Goal: Information Seeking & Learning: Compare options

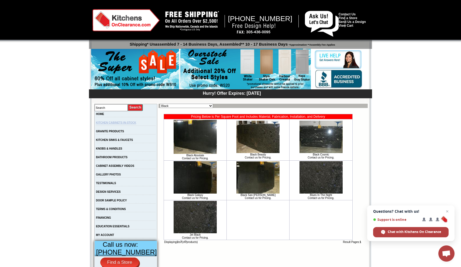
click at [125, 123] on link "KITCHEN CABINETS IN-STOCK" at bounding box center [116, 122] width 40 height 3
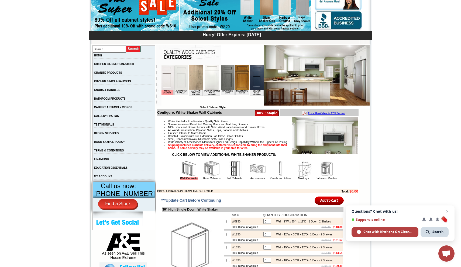
scroll to position [59, 0]
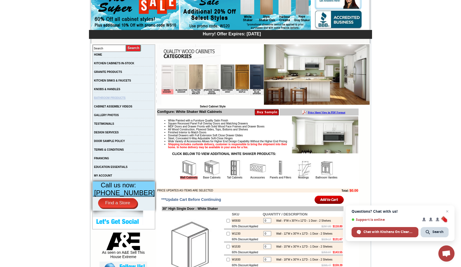
click at [121, 99] on link "BATHROOM PRODUCTS" at bounding box center [110, 97] width 32 height 3
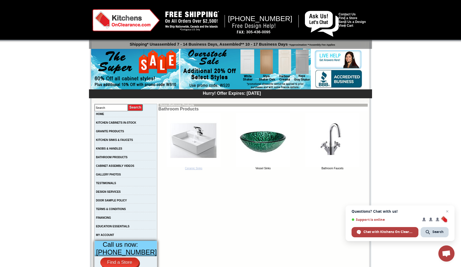
click at [196, 142] on img at bounding box center [194, 140] width 54 height 54
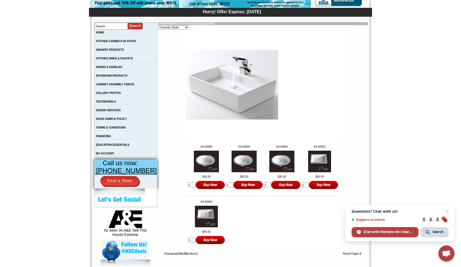
scroll to position [82, 0]
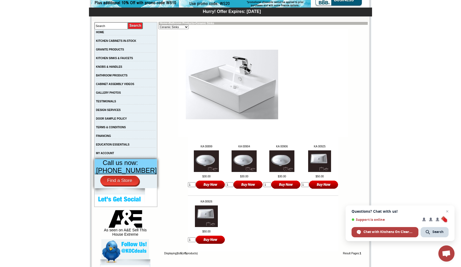
click at [200, 164] on img at bounding box center [206, 161] width 25 height 22
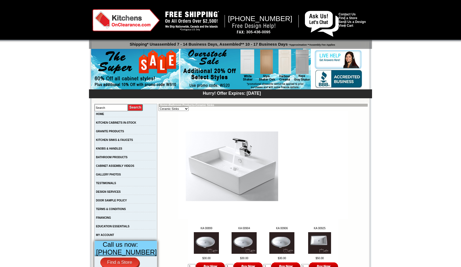
scroll to position [82, 0]
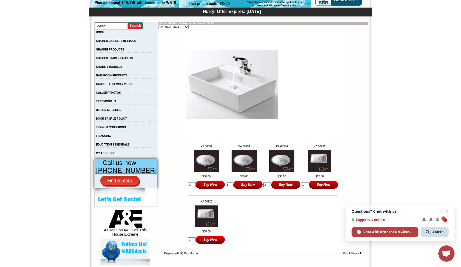
click at [240, 163] on img at bounding box center [244, 161] width 25 height 22
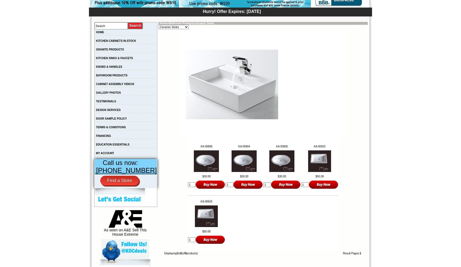
scroll to position [82, 0]
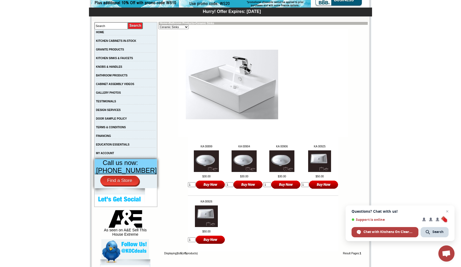
click at [282, 160] on img at bounding box center [281, 161] width 25 height 22
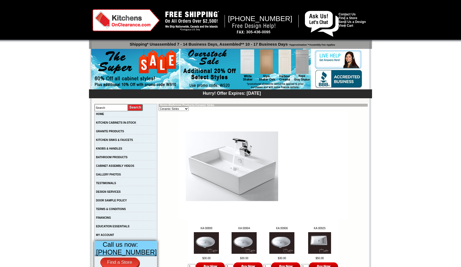
scroll to position [82, 0]
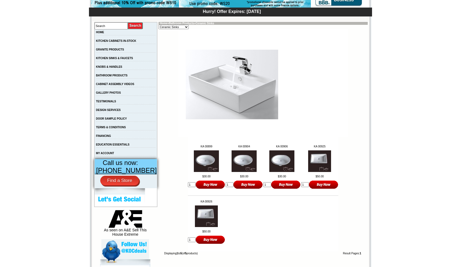
click at [315, 159] on img at bounding box center [319, 161] width 23 height 22
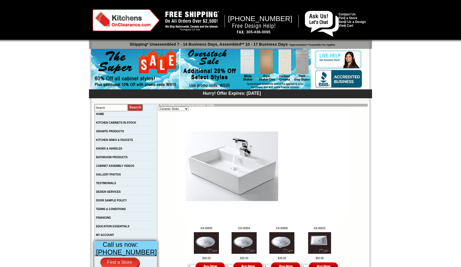
scroll to position [82, 0]
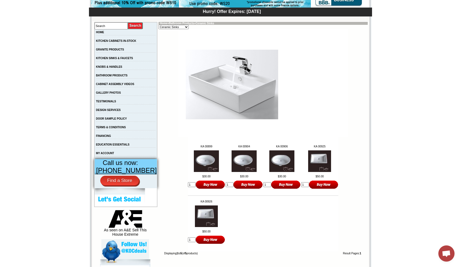
click at [201, 222] on img at bounding box center [206, 216] width 23 height 22
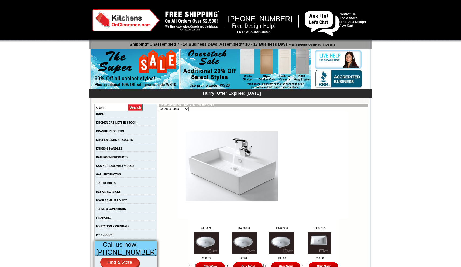
scroll to position [82, 0]
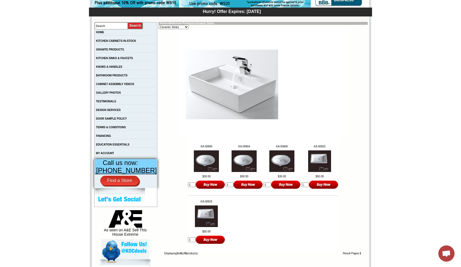
click at [202, 161] on img at bounding box center [206, 161] width 25 height 22
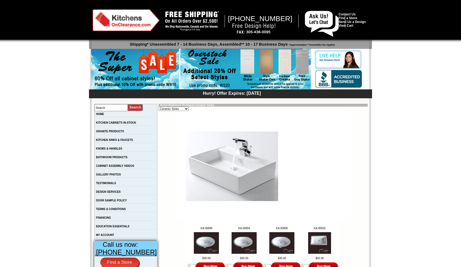
scroll to position [82, 0]
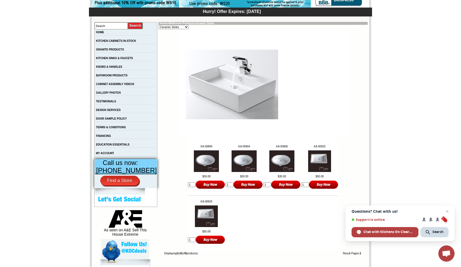
click at [243, 161] on img at bounding box center [244, 161] width 25 height 22
